Goal: Task Accomplishment & Management: Complete application form

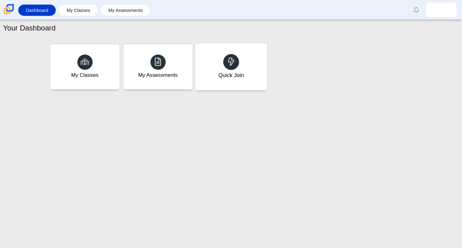
click at [223, 74] on div "Quick Join" at bounding box center [231, 75] width 26 height 8
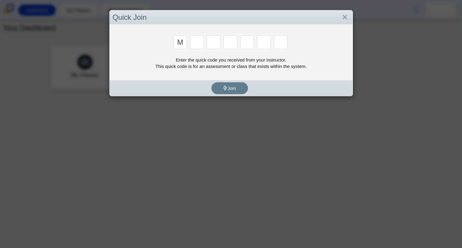
type input "m"
type input "7"
type input "e"
type input "3"
type input "e"
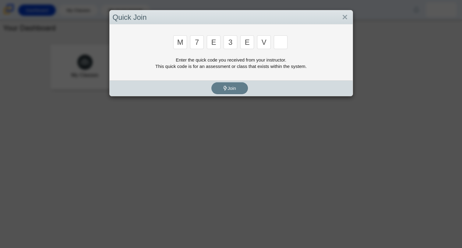
type input "v"
type input "w"
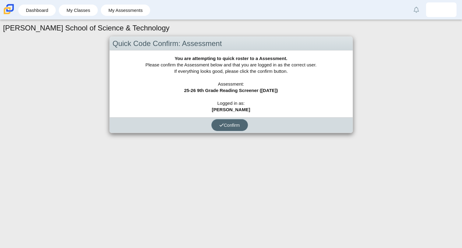
click at [222, 121] on button "Confirm" at bounding box center [230, 125] width 37 height 12
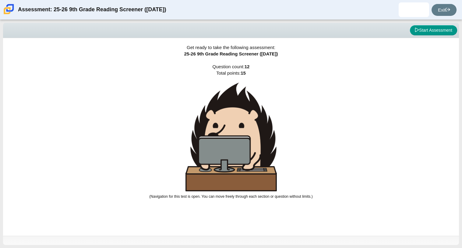
click at [217, 130] on img at bounding box center [231, 137] width 91 height 109
click at [441, 30] on button "Start Assessment" at bounding box center [433, 30] width 47 height 10
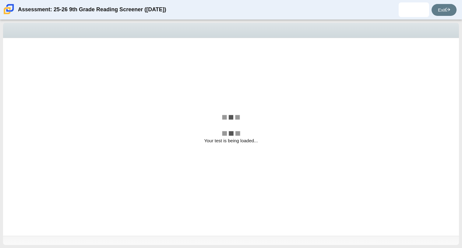
select select "ccc5b315-3c7c-471c-bf90-f22c8299c798"
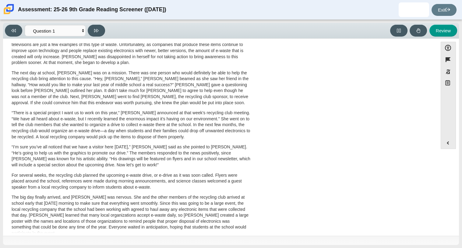
scroll to position [109, 0]
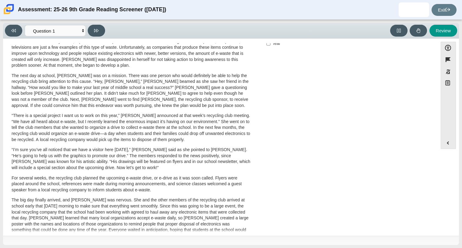
click at [300, 75] on div "A Lasting Impact [PERSON_NAME] looked on with pride as she observed a fellow ei…" at bounding box center [220, 111] width 429 height 344
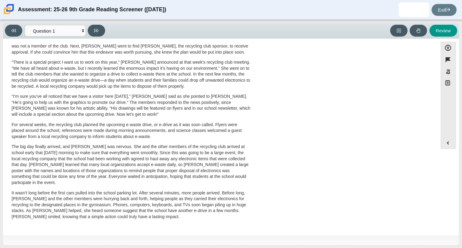
scroll to position [0, 0]
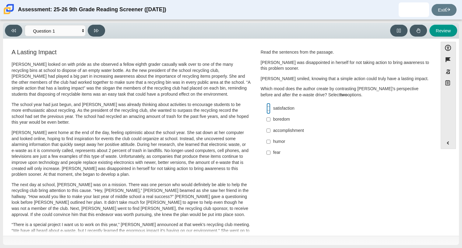
click at [267, 110] on input "satisfaction satisfaction" at bounding box center [269, 108] width 4 height 11
checkbox input "true"
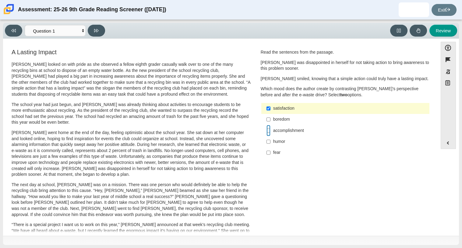
click at [267, 128] on input "accomplishment accomplishment" at bounding box center [269, 130] width 4 height 11
checkbox input "true"
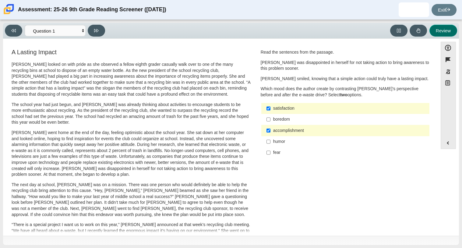
click at [436, 33] on button "Review" at bounding box center [444, 31] width 28 height 12
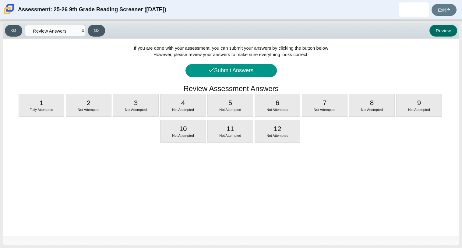
click at [433, 34] on button "Review" at bounding box center [444, 31] width 28 height 12
click at [435, 34] on button "Review" at bounding box center [444, 31] width 28 height 12
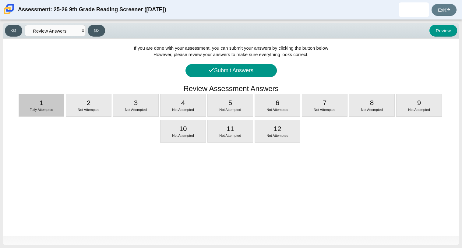
click at [50, 109] on span "Fully Attempted" at bounding box center [42, 110] width 24 height 4
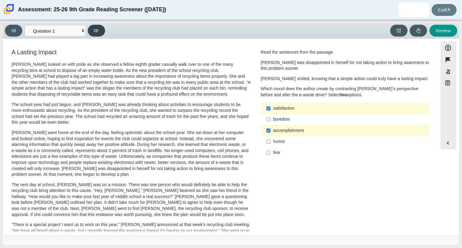
click at [96, 31] on icon at bounding box center [96, 30] width 5 height 3
select select "0ff64528-ffd7-428d-b192-babfaadd44e8"
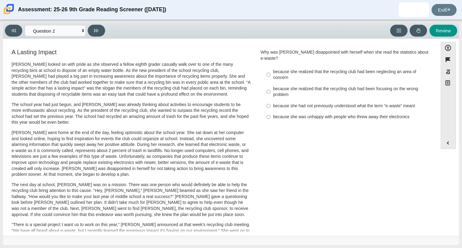
click at [301, 114] on div "because she was unhappy with people who threw away their electronics" at bounding box center [350, 117] width 154 height 6
click at [271, 112] on input "because she was unhappy with people who threw away their electronics because sh…" at bounding box center [269, 117] width 4 height 11
radio input "true"
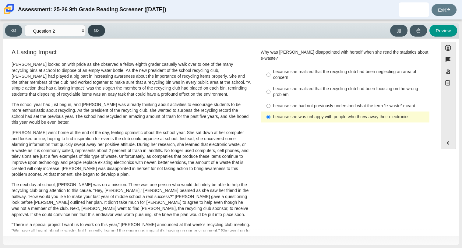
click at [103, 31] on button at bounding box center [96, 31] width 17 height 12
select select "7ce3d843-6974-4858-901c-1ff39630e843"
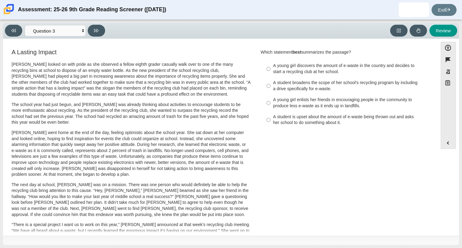
click at [333, 87] on div "A student broadens the scope of her school’s recycling program by including a d…" at bounding box center [350, 86] width 154 height 12
click at [271, 87] on input "A student broadens the scope of her school’s recycling program by including a d…" at bounding box center [269, 85] width 4 height 17
radio input "true"
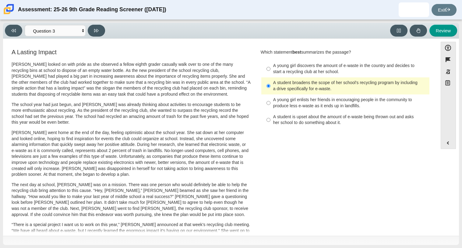
click at [331, 97] on div "A young girl enlists her friends in encouraging people in the community to prod…" at bounding box center [350, 103] width 154 height 12
click at [271, 97] on input "A young girl enlists her friends in encouraging people in the community to prod…" at bounding box center [269, 102] width 4 height 17
radio input "true"
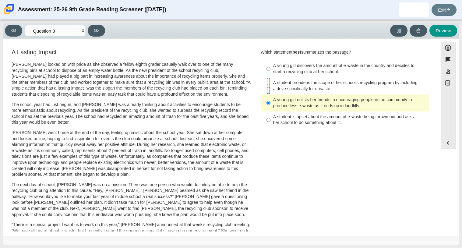
click at [267, 84] on input "A student broadens the scope of her school’s recycling program by including a d…" at bounding box center [269, 85] width 4 height 17
radio input "true"
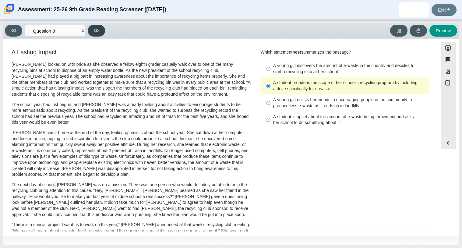
click at [98, 30] on icon at bounding box center [96, 30] width 5 height 3
select select "ca9ea0f1-49c5-4bd1-83b0-472c18652b42"
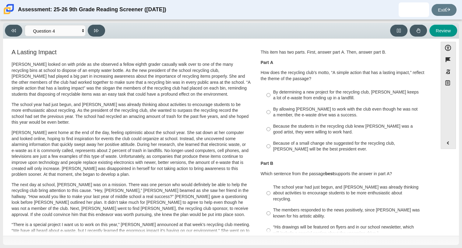
click at [269, 134] on label "Because the students in the recycling club knew [PERSON_NAME] was a good artist…" at bounding box center [345, 129] width 167 height 17
click at [269, 134] on input "Because the students in the recycling club knew [PERSON_NAME] was a good artist…" at bounding box center [269, 129] width 4 height 17
radio input "true"
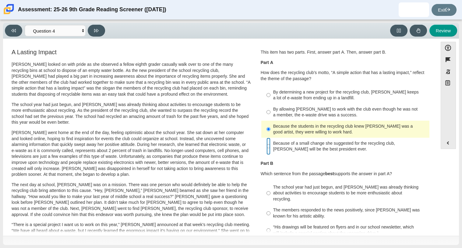
click at [267, 142] on input "Because of a small change she suggested for the recycling club, [PERSON_NAME] w…" at bounding box center [269, 146] width 4 height 17
radio input "true"
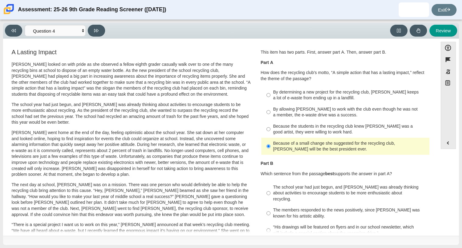
click at [270, 88] on label "By determining a new project for the recycling club, [PERSON_NAME] keeps a lot …" at bounding box center [345, 95] width 167 height 17
click at [270, 88] on input "By determining a new project for the recycling club, [PERSON_NAME] keeps a lot …" at bounding box center [269, 95] width 4 height 17
radio input "true"
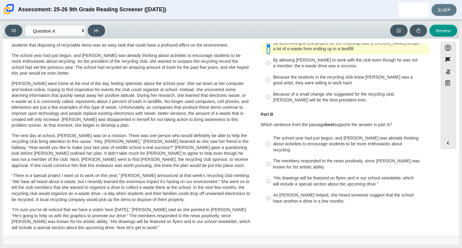
scroll to position [58, 0]
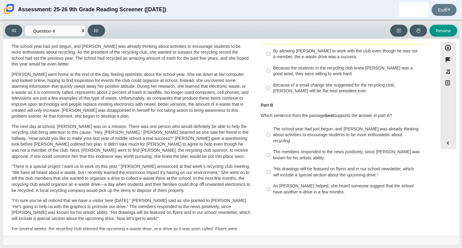
click at [352, 137] on div "The school year had just begun, and [PERSON_NAME] was already thinking about ac…" at bounding box center [350, 135] width 154 height 18
click at [271, 137] on input "The school year had just begun, and [PERSON_NAME] was already thinking about ac…" at bounding box center [269, 134] width 4 height 23
radio input "true"
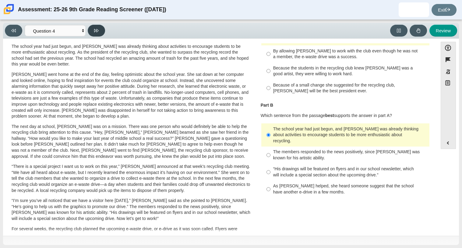
click at [102, 30] on button at bounding box center [96, 31] width 17 height 12
select select "e41f1a79-e29f-4095-8030-a53364015bed"
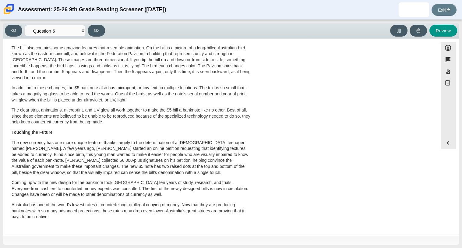
scroll to position [0, 0]
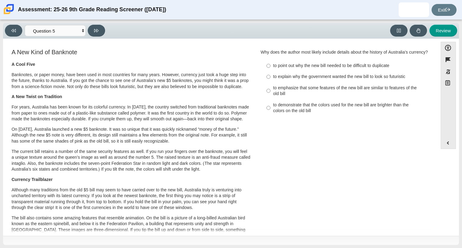
click at [323, 82] on label "to explain why the government wanted the new bill to look so futuristic to expl…" at bounding box center [345, 76] width 167 height 11
click at [271, 82] on input "to explain why the government wanted the new bill to look so futuristic to expl…" at bounding box center [269, 76] width 4 height 11
radio input "true"
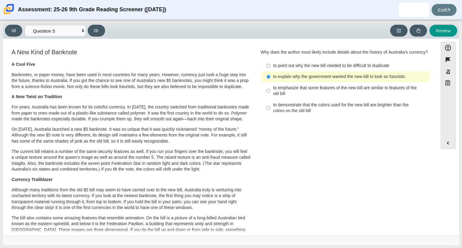
click at [278, 71] on label "to point out why the new bill needed to be difficult to duplicate to point out …" at bounding box center [345, 65] width 167 height 11
click at [271, 71] on input "to point out why the new bill needed to be difficult to duplicate to point out …" at bounding box center [269, 65] width 4 height 11
radio input "true"
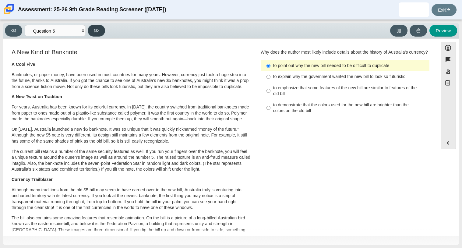
click at [96, 25] on button at bounding box center [96, 31] width 17 height 12
select select "69146e31-7b3d-4a3e-9ce6-f30c24342ae0"
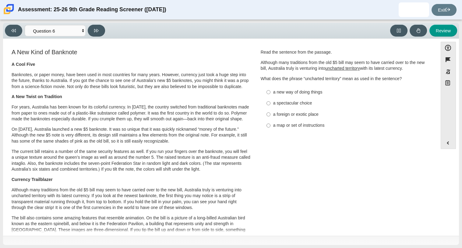
click at [270, 87] on label "a new way of doing things a new way of doing things" at bounding box center [345, 92] width 167 height 11
click at [270, 87] on input "a new way of doing things a new way of doing things" at bounding box center [269, 92] width 4 height 11
radio input "true"
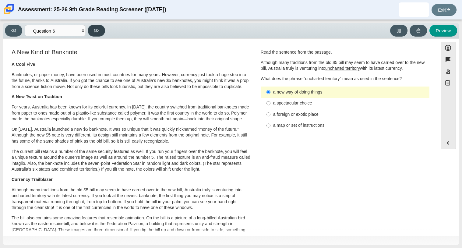
click at [98, 27] on button at bounding box center [96, 31] width 17 height 12
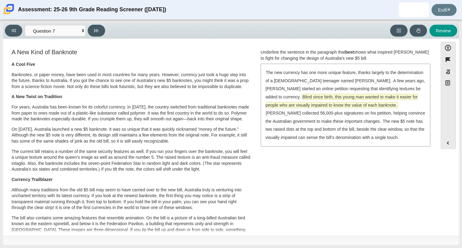
click at [305, 99] on span "Blind since birth, this young man wanted to make it easier for people who are v…" at bounding box center [342, 101] width 152 height 14
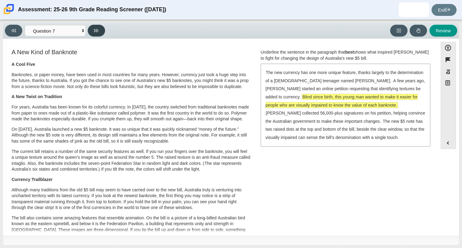
click at [92, 30] on button at bounding box center [96, 31] width 17 height 12
select select "ea8338c2-a6a3-418e-a305-2b963b54a290"
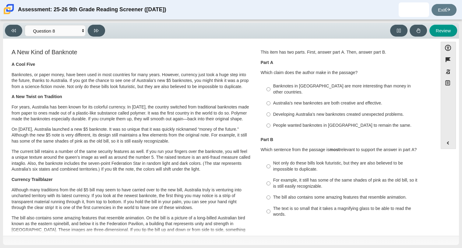
click at [275, 100] on div "Australia’s new banknotes are both creative and effective." at bounding box center [350, 103] width 154 height 6
click at [271, 98] on input "Australia’s new banknotes are both creative and effective. Australia’s new bank…" at bounding box center [269, 103] width 4 height 11
radio input "true"
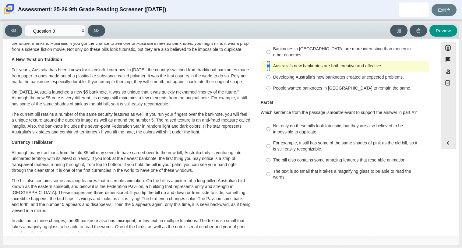
scroll to position [36, 0]
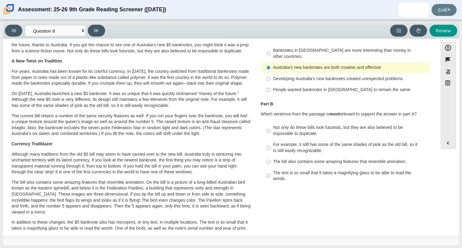
click at [293, 125] on div "Not only do these bills look futuristic, but they are also believed to be impos…" at bounding box center [350, 131] width 154 height 12
click at [271, 122] on input "Not only do these bills look futuristic, but they are also believed to be impos…" at bounding box center [269, 130] width 4 height 17
radio input "true"
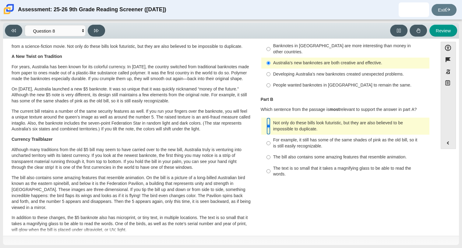
scroll to position [41, 0]
click at [103, 31] on button at bounding box center [96, 31] width 17 height 12
select select "89f058d6-b15c-4ef5-a4b3-fdaffb8868b6"
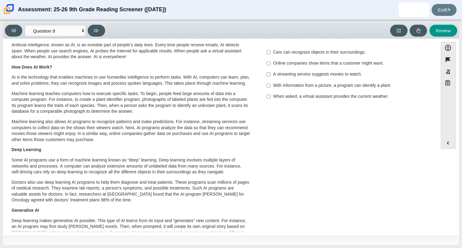
scroll to position [0, 0]
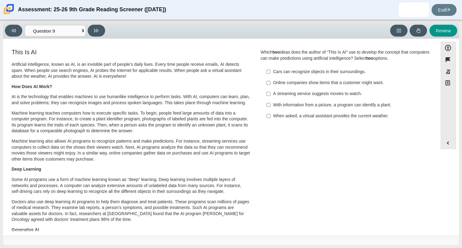
click at [313, 105] on div "With information from a picture, a program can identify a plant." at bounding box center [350, 105] width 154 height 6
click at [271, 105] on input "With information from a picture, a program can identify a plant. With informati…" at bounding box center [269, 104] width 4 height 11
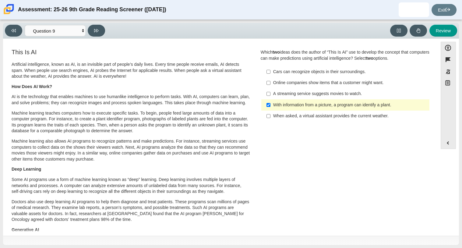
click at [313, 105] on div "With information from a picture, a program can identify a plant." at bounding box center [350, 105] width 154 height 6
click at [271, 105] on input "With information from a picture, a program can identify a plant. With informati…" at bounding box center [269, 104] width 4 height 11
checkbox input "false"
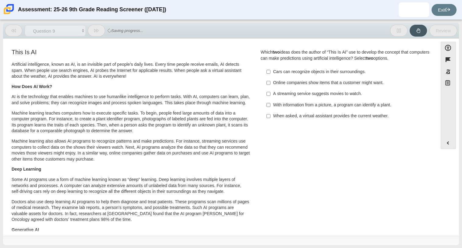
click at [316, 117] on div "When asked, a virtual assistant provides the current weather." at bounding box center [350, 116] width 154 height 6
click at [271, 117] on input "When asked, a virtual assistant provides the current weather. When asked, a vir…" at bounding box center [269, 116] width 4 height 11
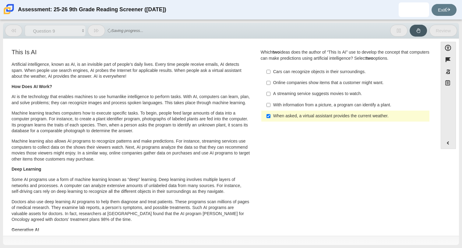
click at [322, 114] on div "When asked, a virtual assistant provides the current weather." at bounding box center [350, 116] width 154 height 6
click at [271, 114] on input "When asked, a virtual assistant provides the current weather. When asked, a vir…" at bounding box center [269, 116] width 4 height 11
checkbox input "false"
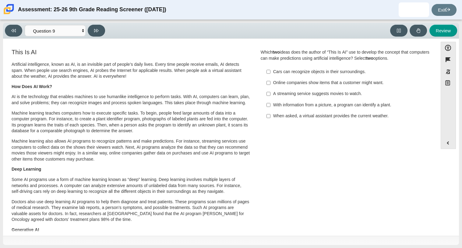
click at [292, 106] on div "With information from a picture, a program can identify a plant." at bounding box center [350, 105] width 154 height 6
click at [271, 106] on input "With information from a picture, a program can identify a plant. With informati…" at bounding box center [269, 104] width 4 height 11
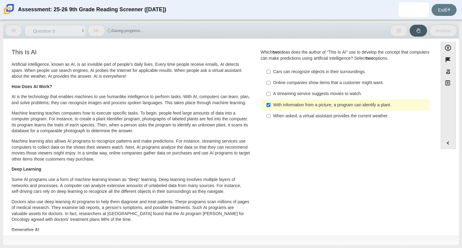
click at [292, 106] on div "With information from a picture, a program can identify a plant." at bounding box center [350, 105] width 154 height 6
click at [271, 106] on input "With information from a picture, a program can identify a plant. With informati…" at bounding box center [269, 104] width 4 height 11
checkbox input "false"
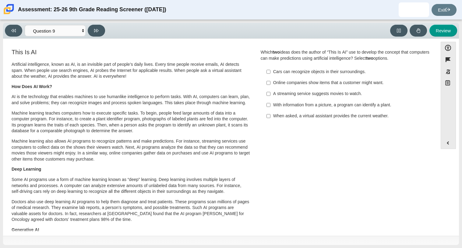
click at [298, 84] on div "Online companies show items that a customer might want." at bounding box center [350, 83] width 154 height 6
click at [271, 84] on input "Online companies show items that a customer might want. Online companies show i…" at bounding box center [269, 82] width 4 height 11
checkbox input "true"
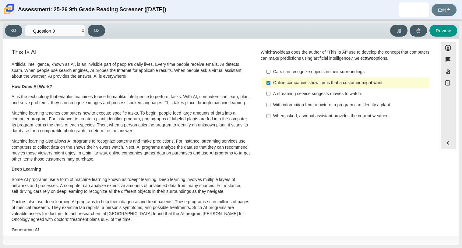
click at [302, 92] on div "A streaming service suggests movies to watch." at bounding box center [350, 94] width 154 height 6
click at [271, 92] on input "A streaming service suggests movies to watch. A streaming service suggests movi…" at bounding box center [269, 93] width 4 height 11
checkbox input "true"
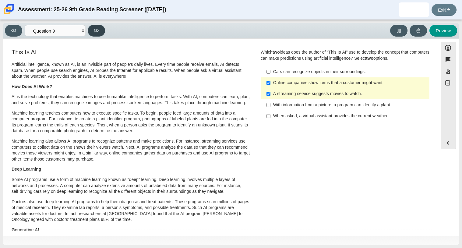
click at [101, 26] on button at bounding box center [96, 31] width 17 height 12
select select "cdf3c14e-a918-44d1-9b63-3db0fa81641e"
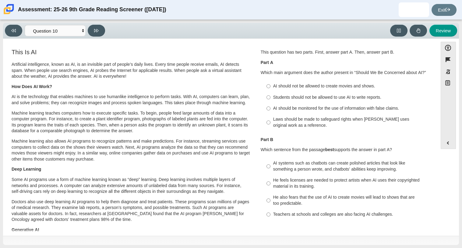
click at [299, 107] on div "AI should be monitored for the use of information with false claims." at bounding box center [350, 108] width 154 height 6
click at [271, 107] on input "AI should be monitored for the use of information with false claims. AI should …" at bounding box center [269, 108] width 4 height 11
radio input "true"
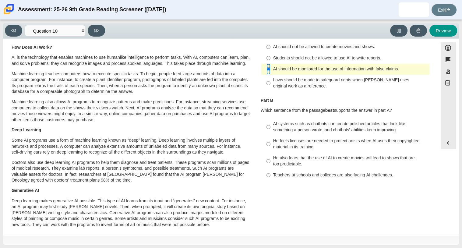
scroll to position [40, 0]
click at [330, 175] on div "Teachers at schools and colleges are also facing AI challenges." at bounding box center [350, 175] width 154 height 6
click at [271, 175] on input "Teachers at schools and colleges are also facing AI challenges. Teachers at sch…" at bounding box center [269, 174] width 4 height 11
radio input "true"
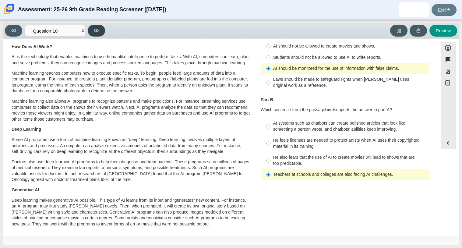
click at [98, 33] on button at bounding box center [96, 31] width 17 height 12
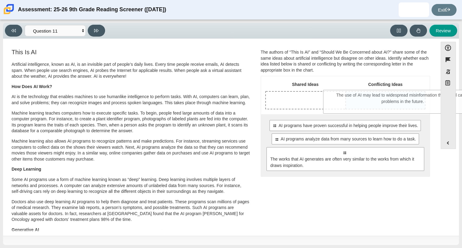
drag, startPoint x: 311, startPoint y: 157, endPoint x: 369, endPoint y: 98, distance: 83.0
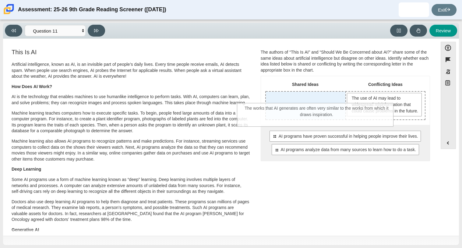
drag, startPoint x: 356, startPoint y: 172, endPoint x: 326, endPoint y: 110, distance: 68.2
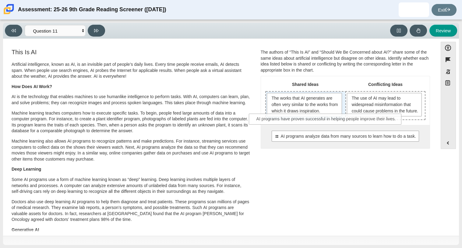
drag, startPoint x: 333, startPoint y: 144, endPoint x: 313, endPoint y: 117, distance: 33.2
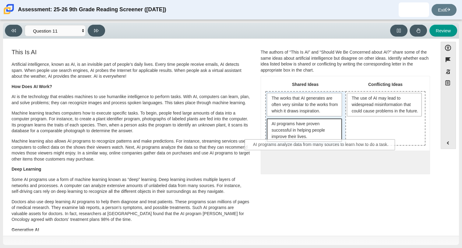
drag, startPoint x: 355, startPoint y: 158, endPoint x: 332, endPoint y: 141, distance: 28.3
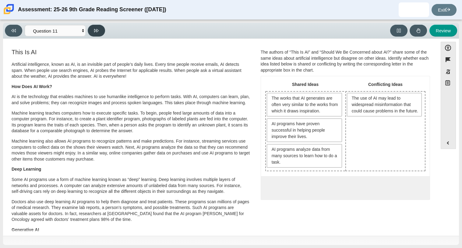
click at [101, 27] on button at bounding box center [96, 31] width 17 height 12
select select "c3effed4-44ce-4a19-bd96-1787f34e9b4c"
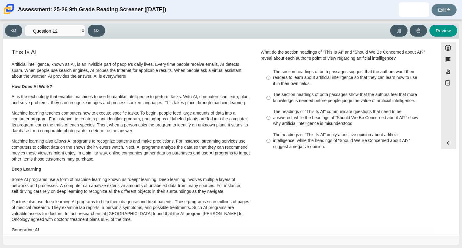
click at [288, 144] on div "The headings of “This Is AI” imply a positive opinion about artificial intellig…" at bounding box center [350, 141] width 154 height 18
click at [271, 144] on input "The headings of “This Is AI” imply a positive opinion about artificial intellig…" at bounding box center [269, 140] width 4 height 23
radio input "true"
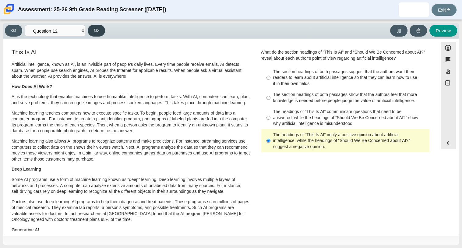
click at [94, 30] on icon at bounding box center [96, 30] width 5 height 3
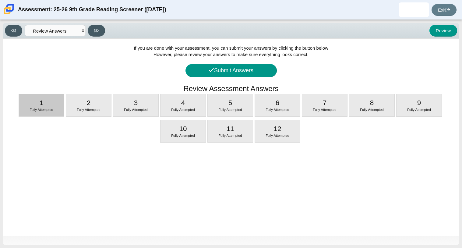
click at [49, 101] on div "1 Fully Attempted" at bounding box center [41, 105] width 45 height 22
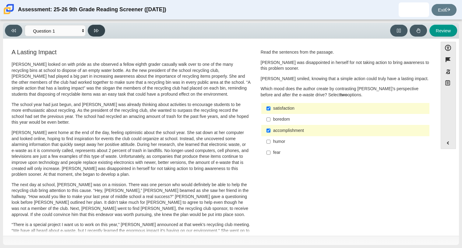
click at [98, 30] on icon at bounding box center [96, 30] width 5 height 3
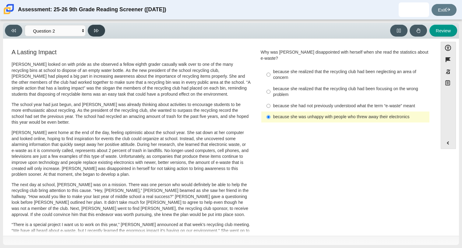
click at [98, 27] on button at bounding box center [96, 31] width 17 height 12
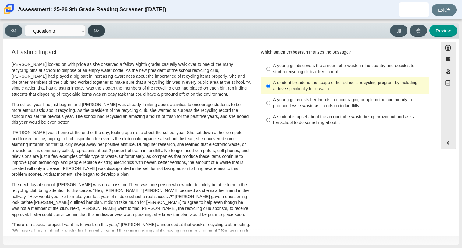
click at [98, 32] on icon at bounding box center [96, 30] width 5 height 5
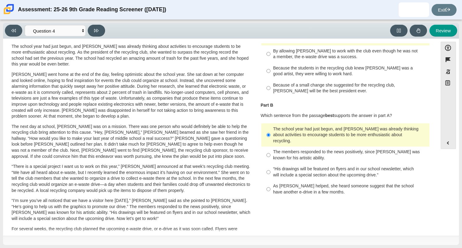
scroll to position [0, 0]
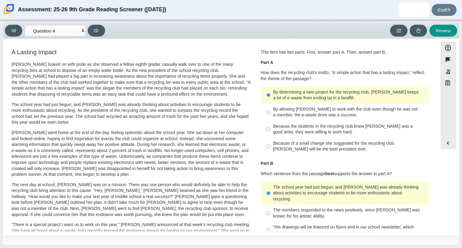
click at [103, 36] on div "Viewing Question 4 of 12 in Pacing Mode Questions Question 1 Question 2 Questio…" at bounding box center [56, 31] width 103 height 12
click at [100, 32] on button at bounding box center [96, 31] width 17 height 12
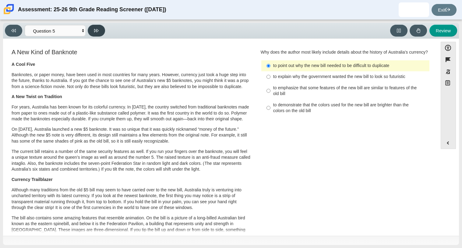
click at [100, 32] on button at bounding box center [96, 31] width 17 height 12
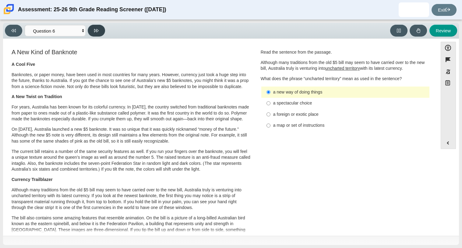
click at [100, 32] on button at bounding box center [96, 31] width 17 height 12
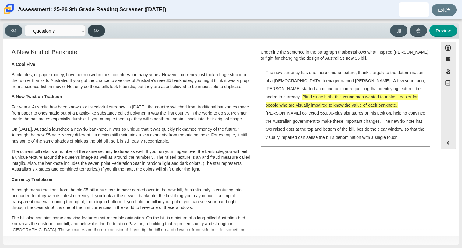
click at [100, 32] on button at bounding box center [96, 31] width 17 height 12
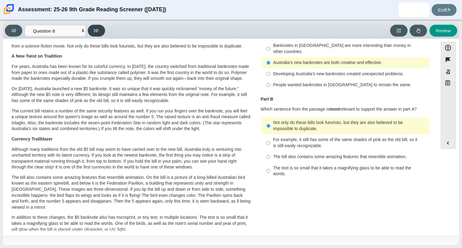
click at [100, 32] on button at bounding box center [96, 31] width 17 height 12
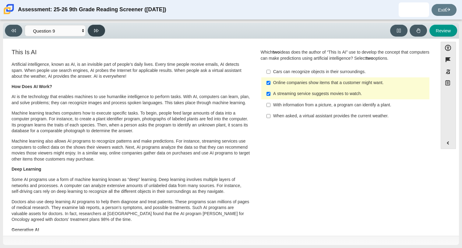
click at [100, 32] on button at bounding box center [96, 31] width 17 height 12
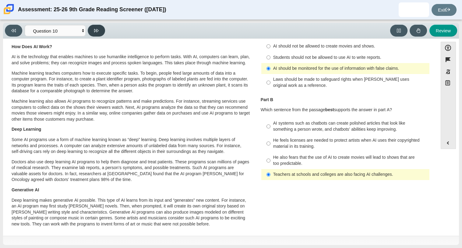
click at [100, 32] on button at bounding box center [96, 31] width 17 height 12
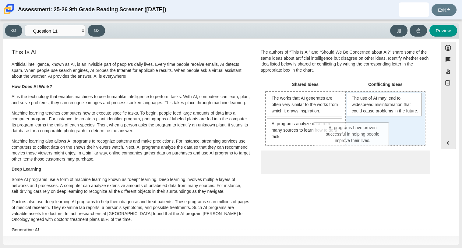
drag, startPoint x: 306, startPoint y: 130, endPoint x: 356, endPoint y: 134, distance: 50.2
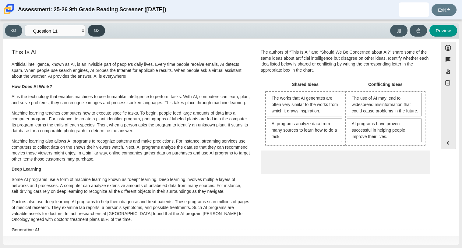
click at [91, 27] on button at bounding box center [96, 31] width 17 height 12
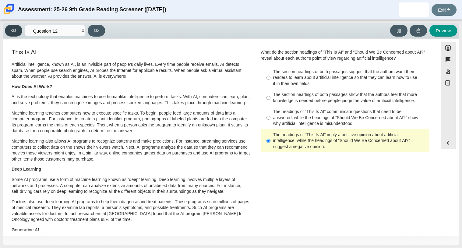
click at [13, 30] on icon at bounding box center [13, 30] width 5 height 3
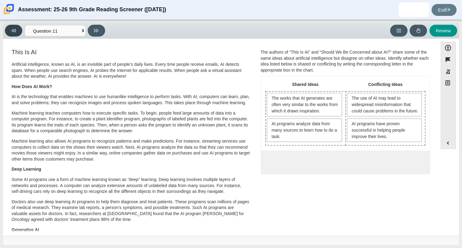
click at [13, 30] on icon at bounding box center [13, 30] width 5 height 3
select select "cdf3c14e-a918-44d1-9b63-3db0fa81641e"
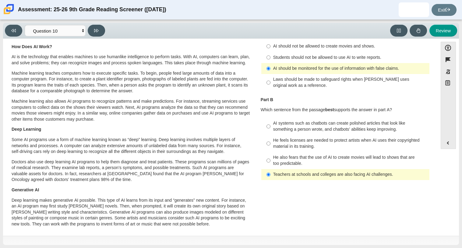
click at [349, 57] on div "Students should not be allowed to use AI to write reports." at bounding box center [350, 58] width 154 height 6
click at [271, 57] on input "Students should not be allowed to use AI to write reports. Students should not …" at bounding box center [269, 57] width 4 height 11
radio input "true"
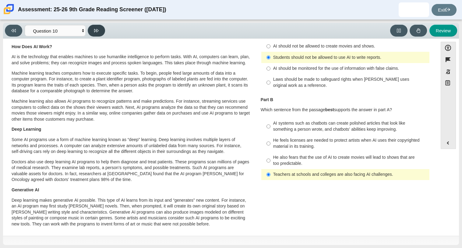
click at [94, 29] on icon at bounding box center [96, 30] width 5 height 5
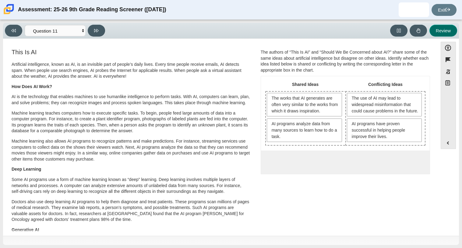
click at [441, 30] on button "Review" at bounding box center [444, 31] width 28 height 12
select select "review"
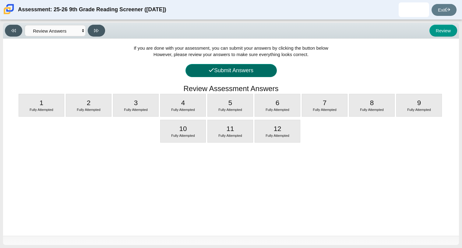
click at [216, 75] on button "Submit Answers" at bounding box center [231, 70] width 91 height 13
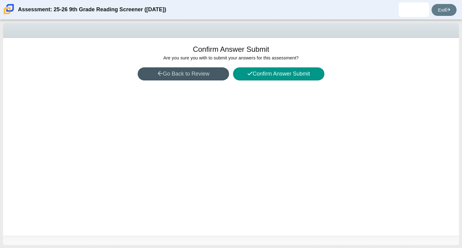
click at [283, 81] on div "Confirm Answer Submit Are you sure you with to submit your answers for this ass…" at bounding box center [231, 137] width 456 height 198
click at [275, 70] on button "Confirm Answer Submit" at bounding box center [278, 73] width 91 height 13
